Goal: Information Seeking & Learning: Learn about a topic

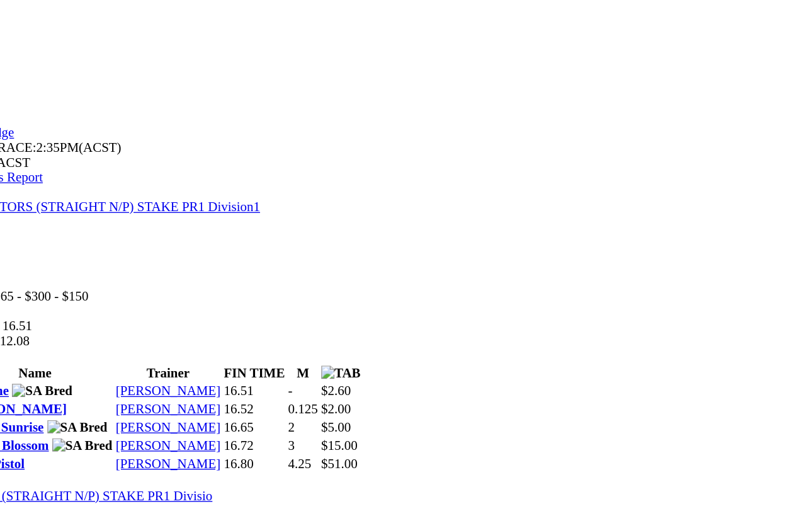
scroll to position [377, 0]
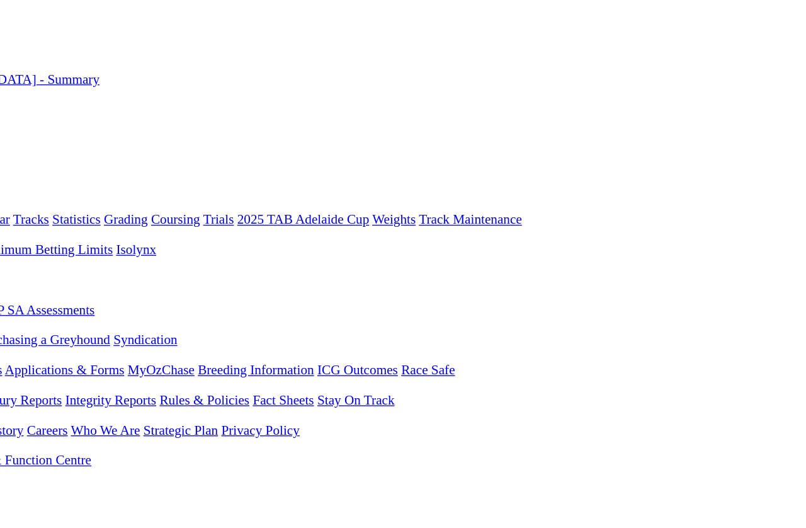
scroll to position [0, 35]
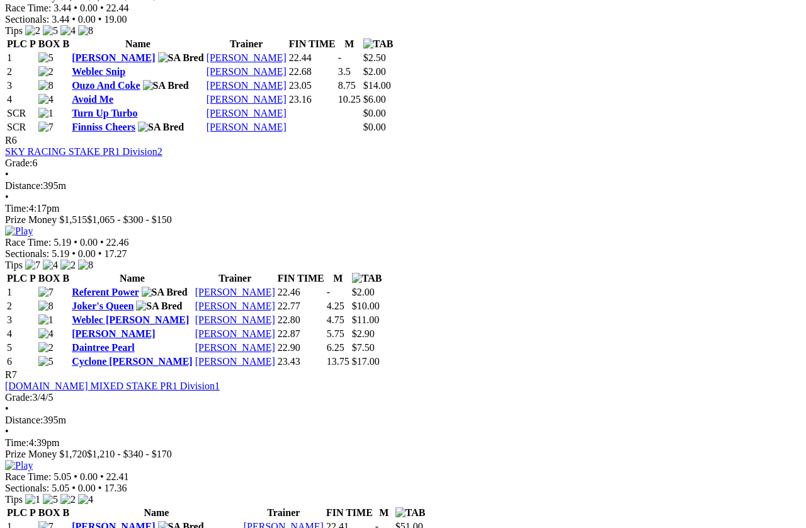
scroll to position [1571, 0]
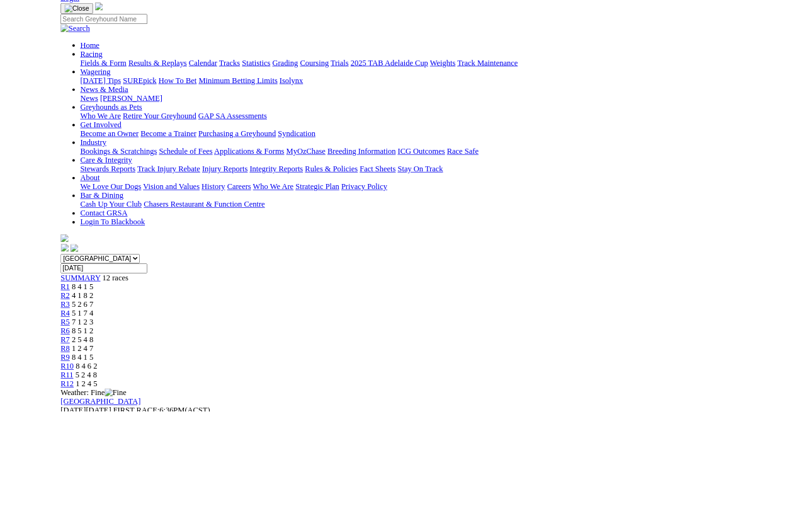
scroll to position [161, 30]
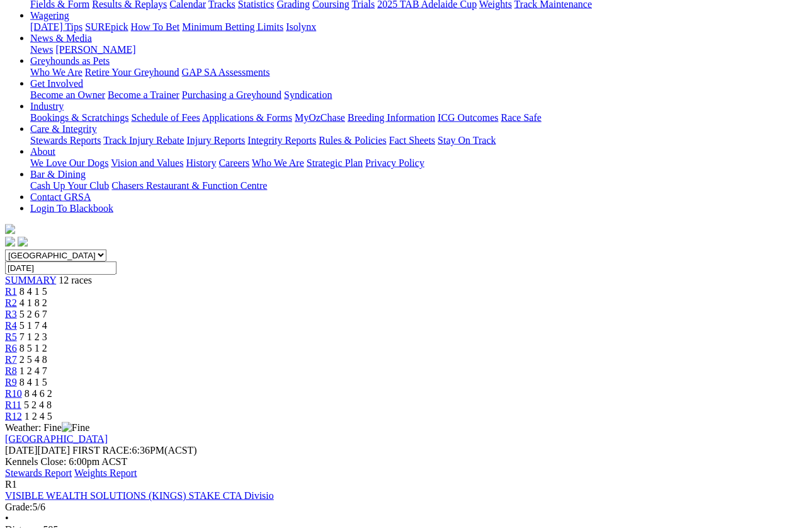
click at [72, 467] on link "Stewards Report" at bounding box center [38, 472] width 67 height 11
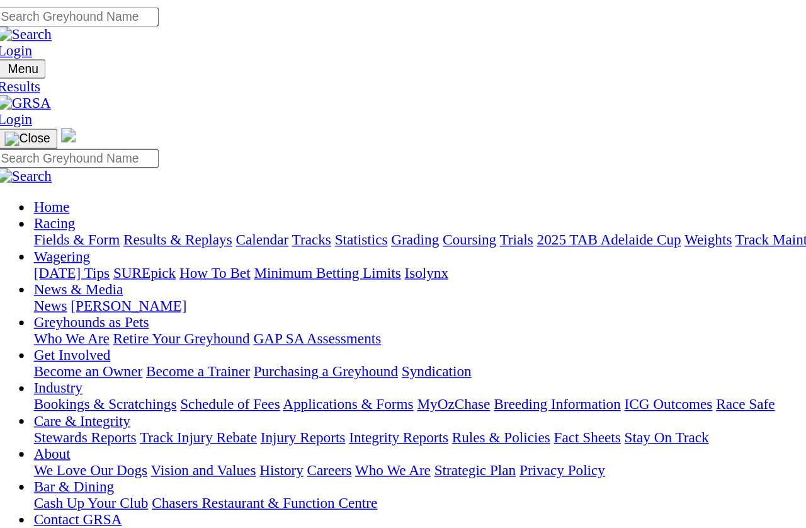
click at [40, 160] on link "Fields & Form" at bounding box center [59, 165] width 59 height 11
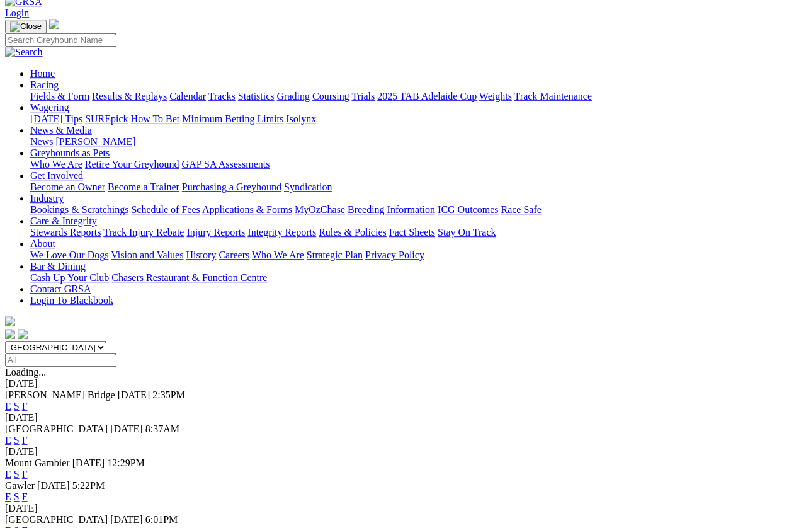
scroll to position [69, 0]
click at [28, 469] on link "F" at bounding box center [25, 474] width 6 height 11
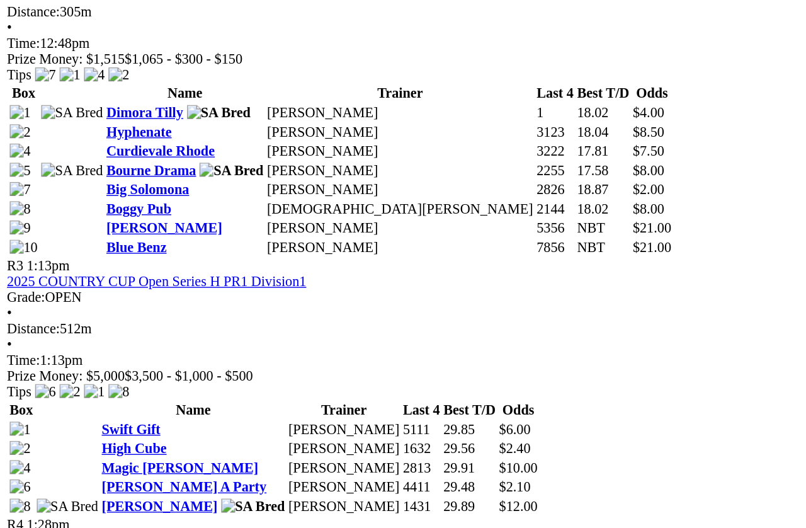
scroll to position [867, 0]
